Goal: Information Seeking & Learning: Learn about a topic

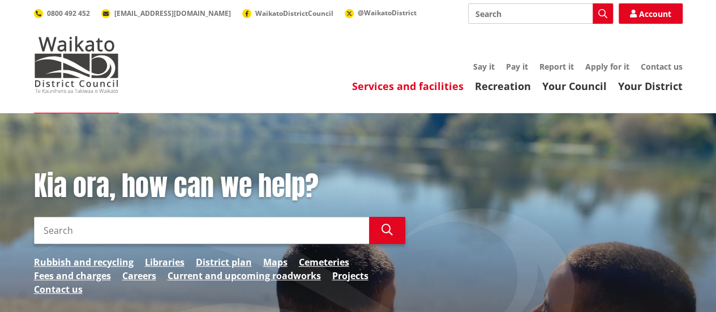
click at [419, 88] on link "Services and facilities" at bounding box center [407, 86] width 111 height 14
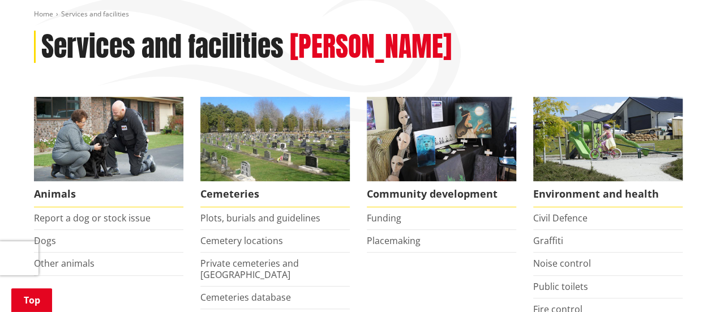
scroll to position [264, 0]
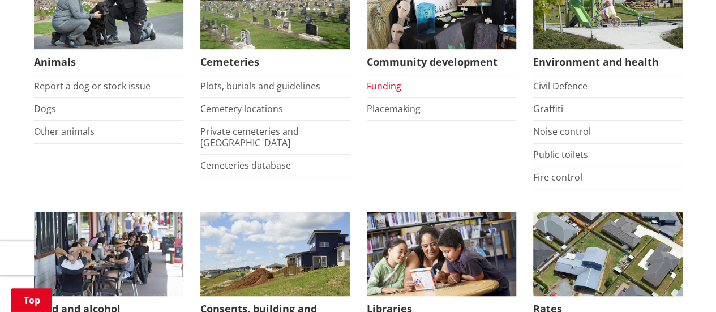
click at [380, 90] on link "Funding" at bounding box center [384, 86] width 35 height 12
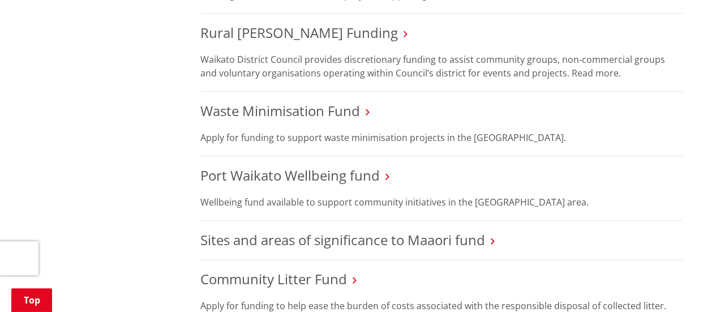
scroll to position [528, 0]
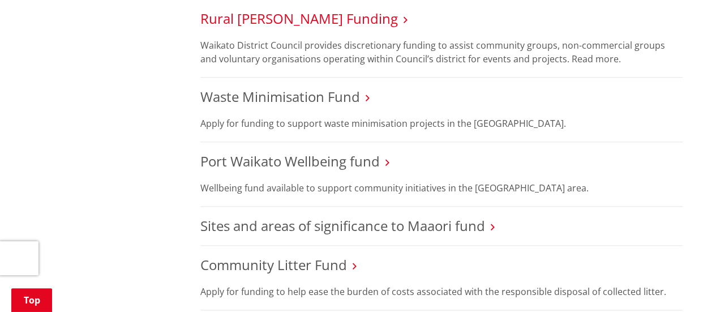
click at [280, 20] on link "Rural Ward Funding" at bounding box center [299, 18] width 198 height 19
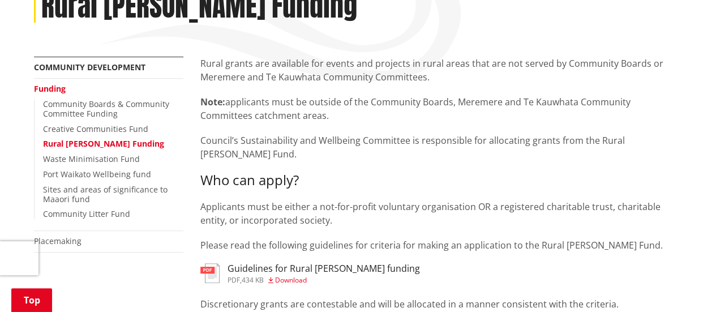
scroll to position [132, 0]
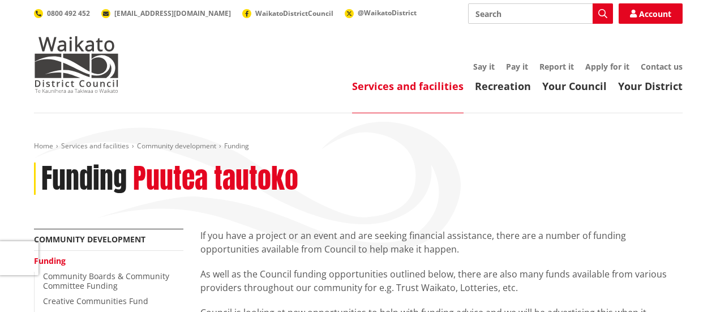
scroll to position [528, 0]
